Goal: Information Seeking & Learning: Learn about a topic

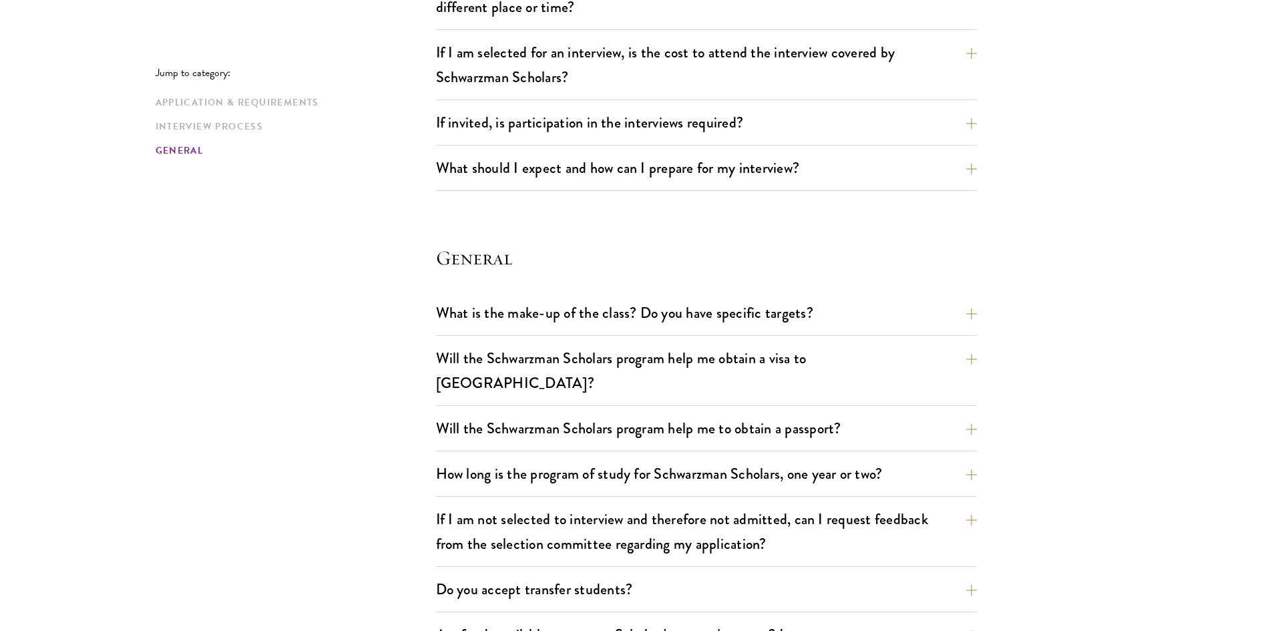
scroll to position [1803, 0]
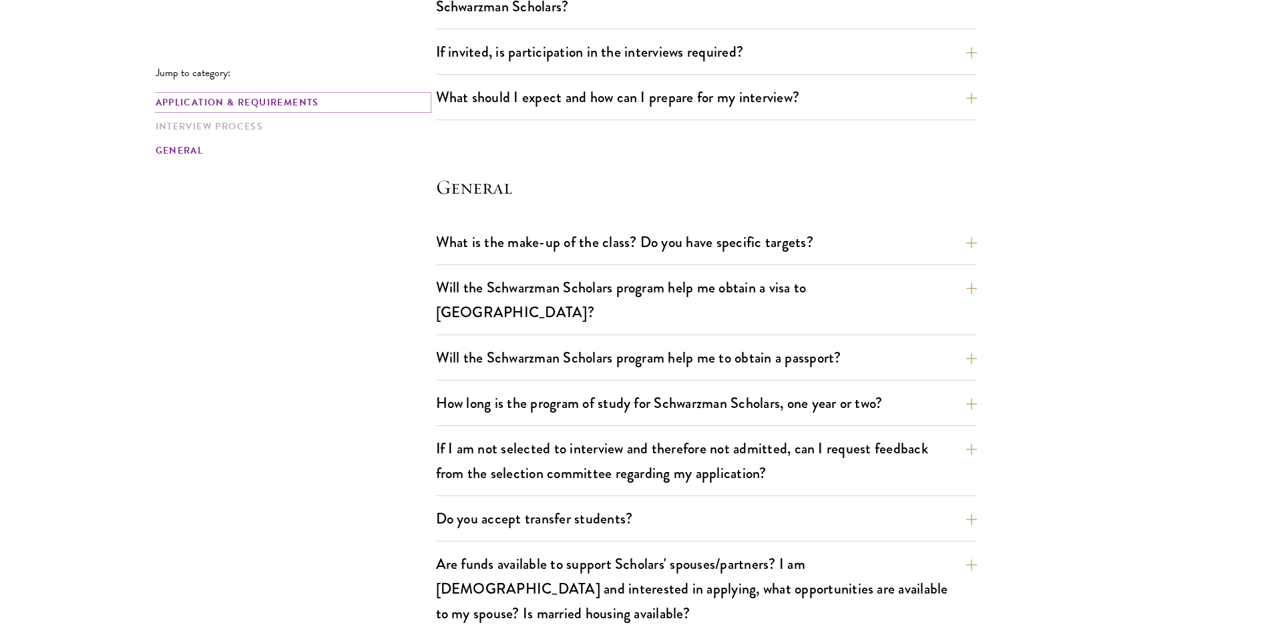
click at [272, 103] on link "Application & Requirements" at bounding box center [292, 102] width 272 height 14
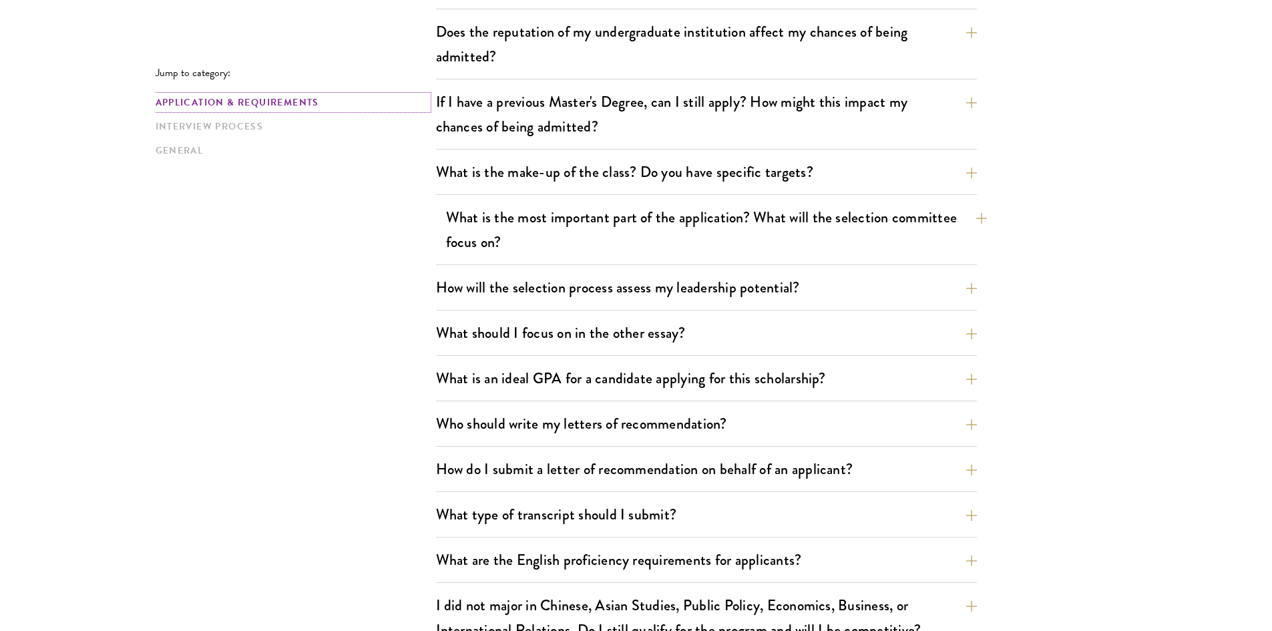
scroll to position [596, 0]
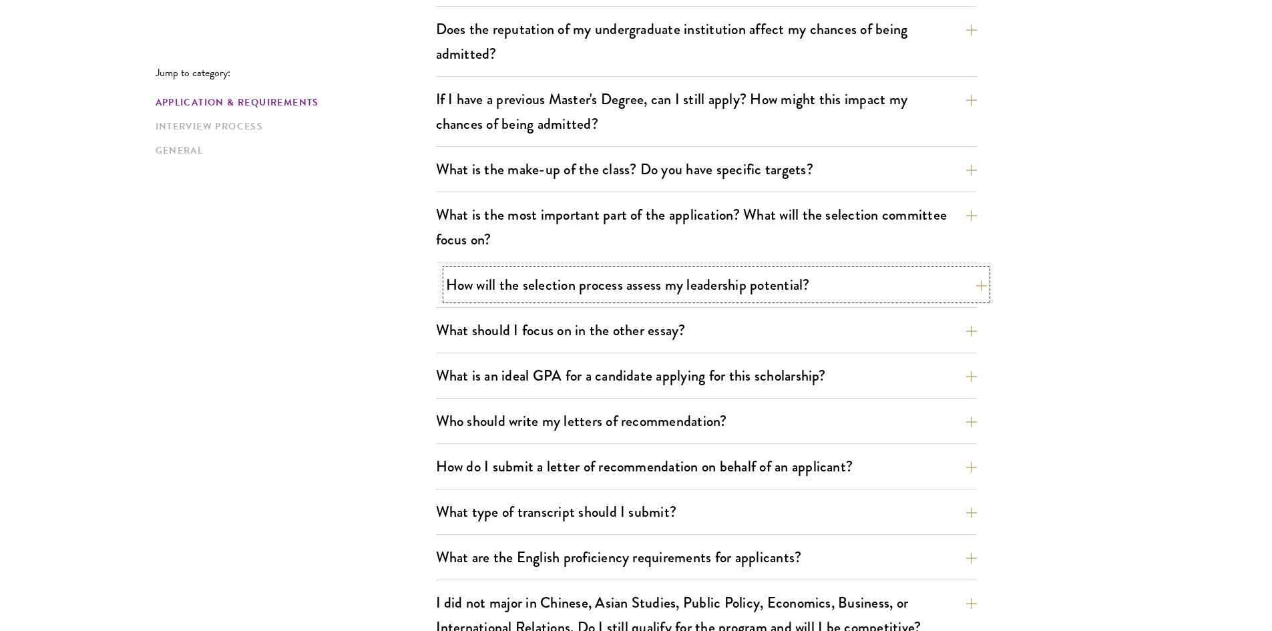
click at [659, 281] on button "How will the selection process assess my leadership potential?" at bounding box center [716, 285] width 541 height 30
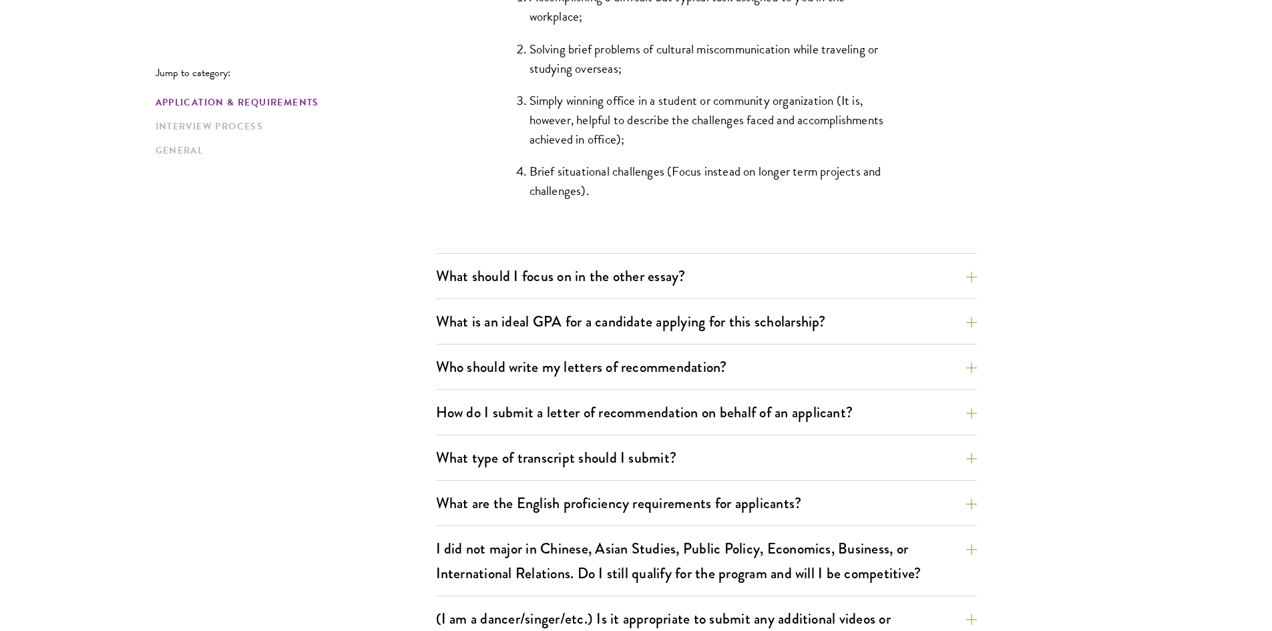
scroll to position [1397, 0]
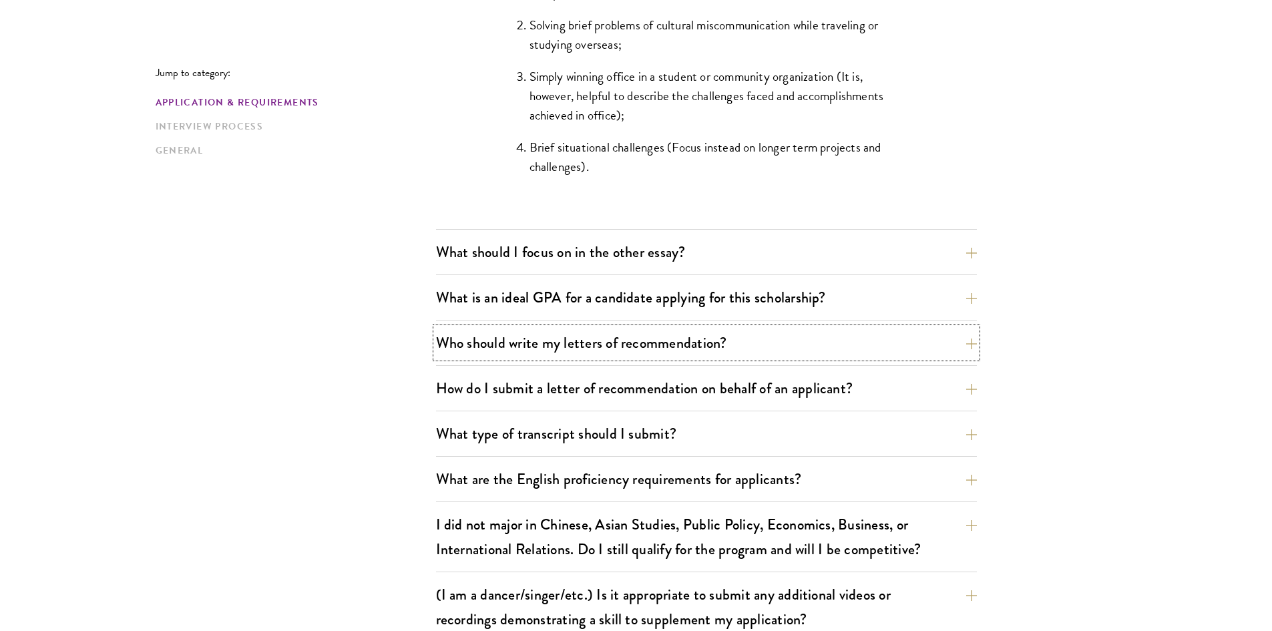
drag, startPoint x: 613, startPoint y: 339, endPoint x: 620, endPoint y: 321, distance: 19.5
click at [614, 339] on button "Who should write my letters of recommendation?" at bounding box center [706, 343] width 541 height 30
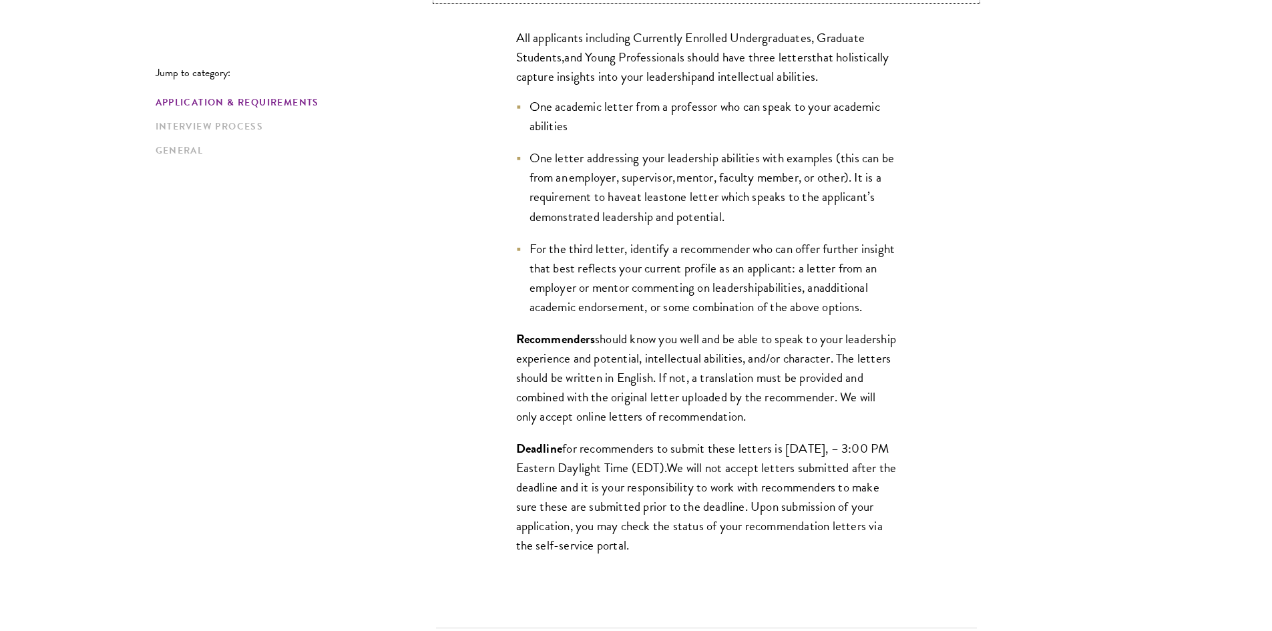
scroll to position [1063, 0]
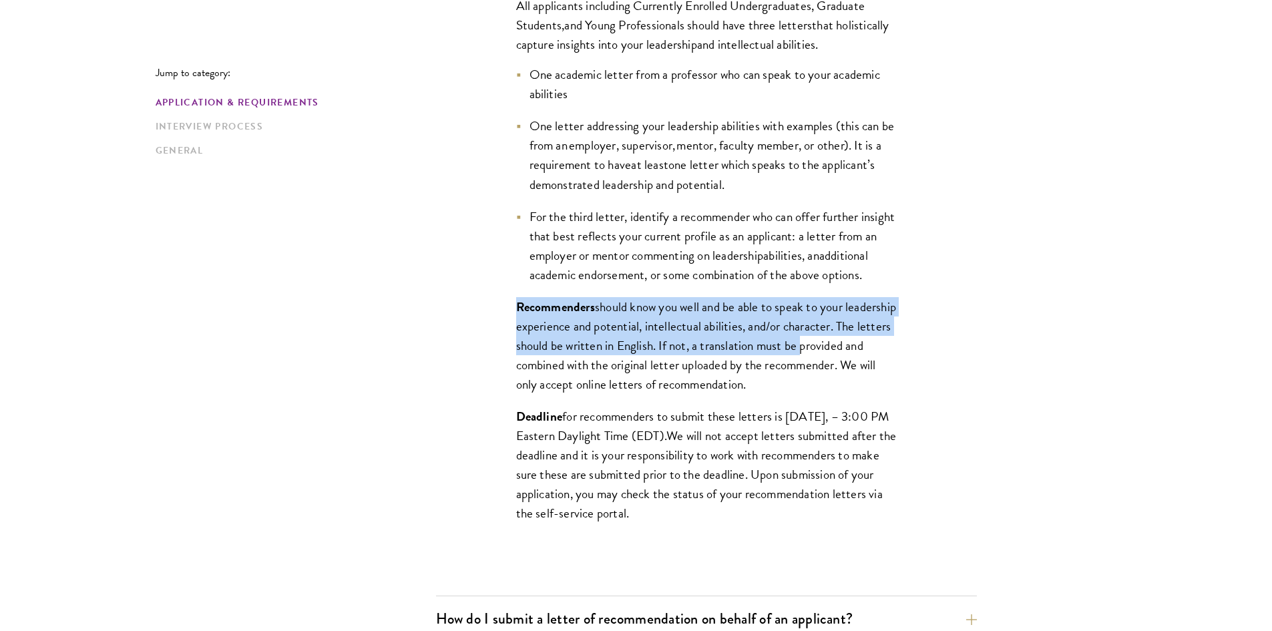
drag, startPoint x: 519, startPoint y: 327, endPoint x: 930, endPoint y: 359, distance: 411.9
click at [930, 359] on div "All applicants including Currently Enrolled Undergraduates, Graduate Students ,…" at bounding box center [706, 266] width 461 height 581
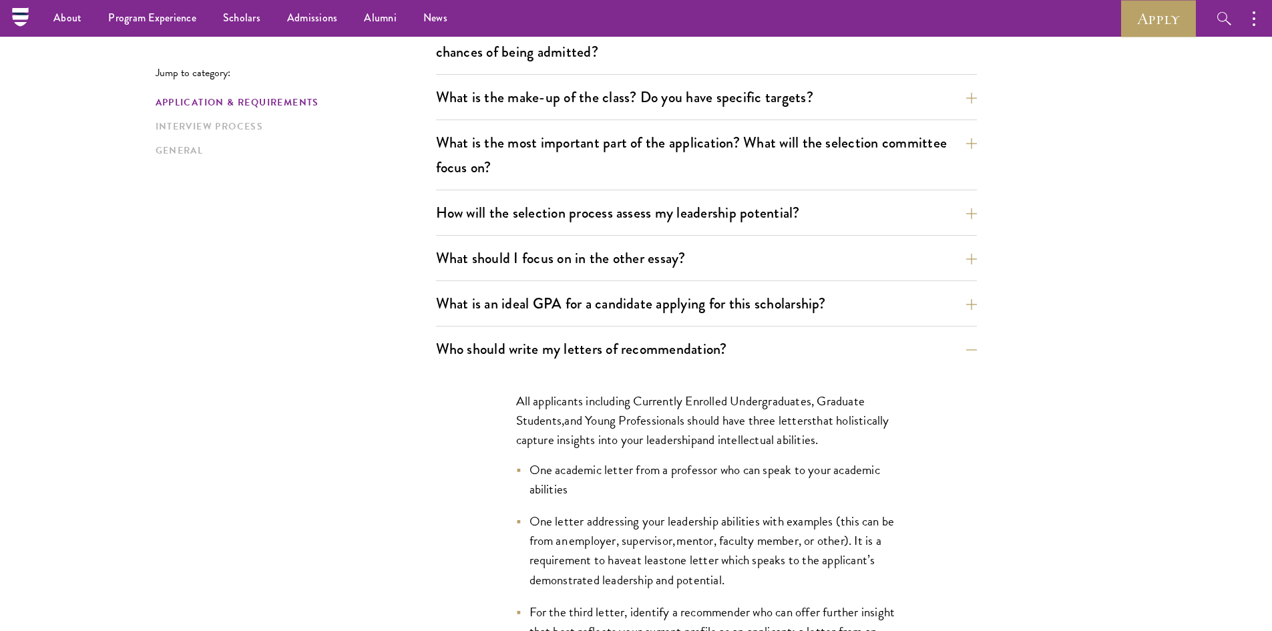
scroll to position [395, 0]
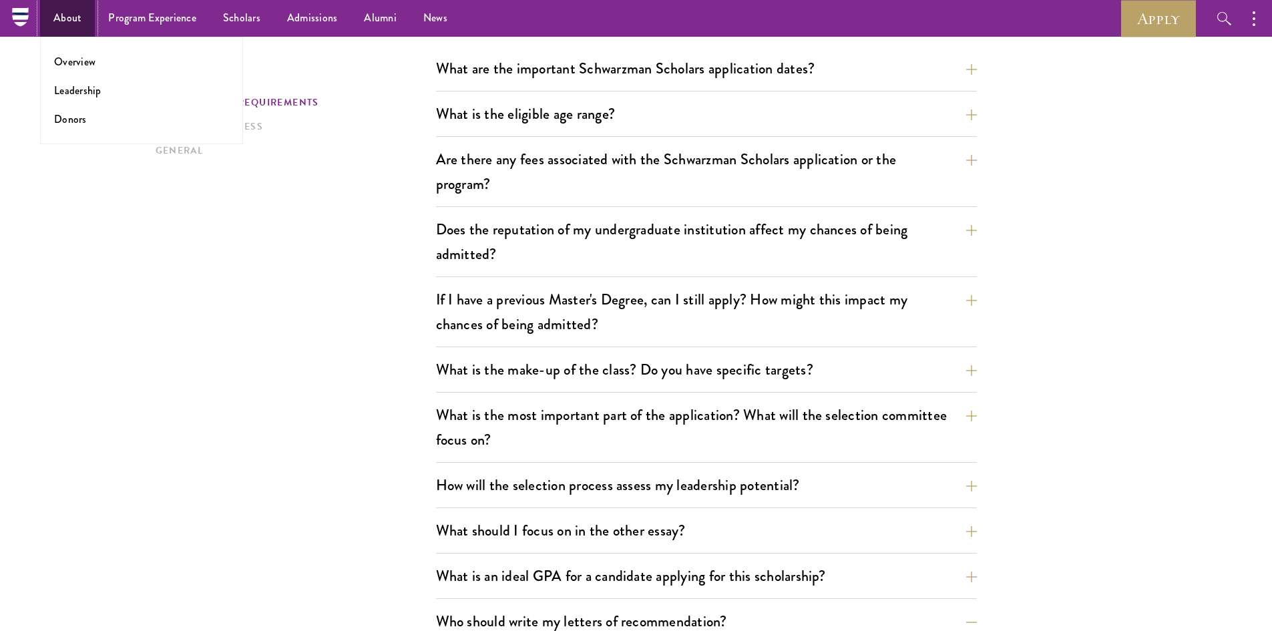
click at [55, 19] on link "About" at bounding box center [67, 18] width 55 height 37
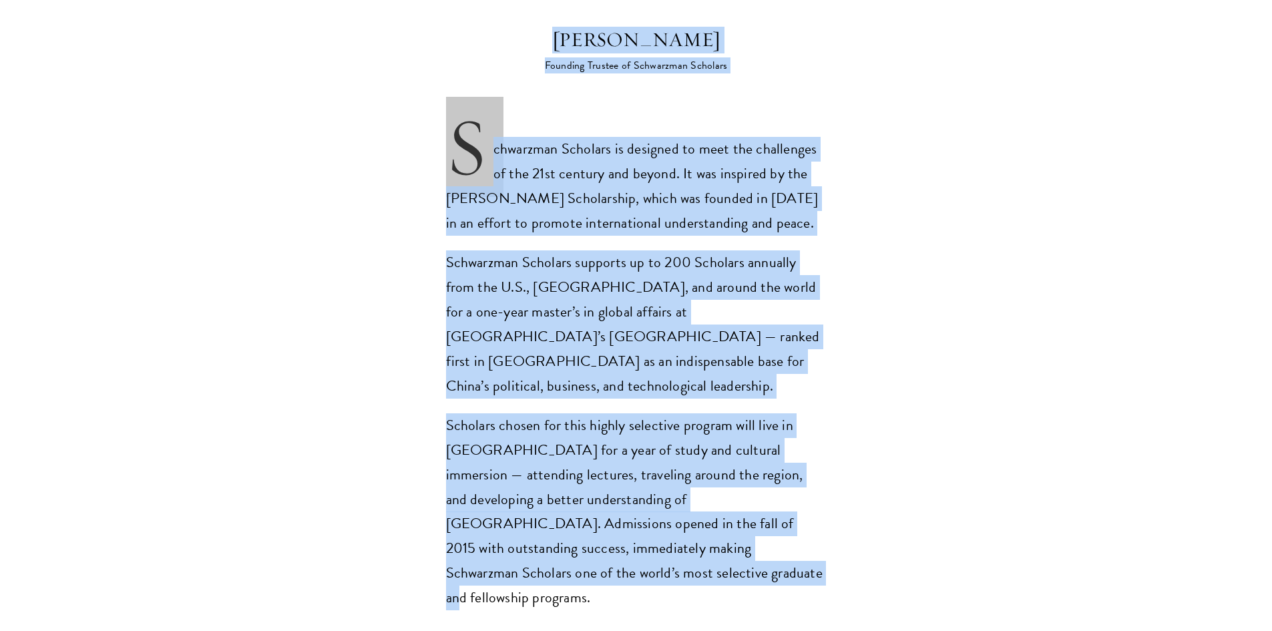
scroll to position [1002, 0]
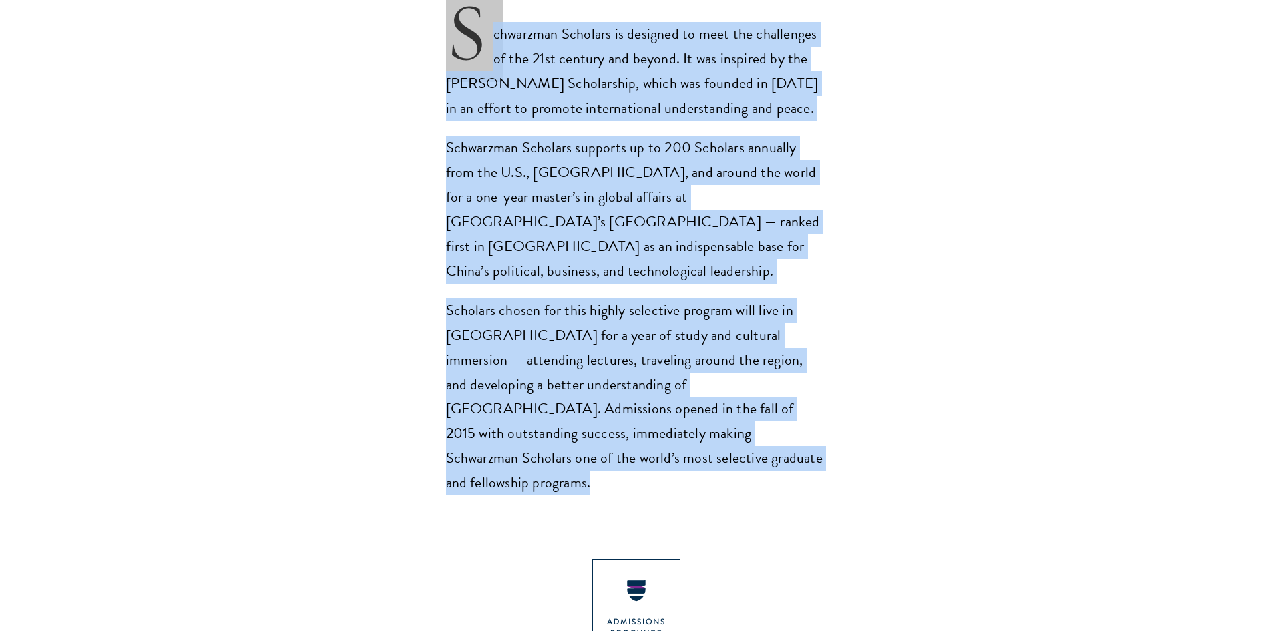
drag, startPoint x: 453, startPoint y: 165, endPoint x: 711, endPoint y: 433, distance: 372.2
click at [711, 433] on section "Opportunity in [GEOGRAPHIC_DATA] Gain firsthand experience in [GEOGRAPHIC_DATA]…" at bounding box center [636, 344] width 1272 height 1736
copy section "Lore ipsumdolo sitametcon ad Elits, doe te inc utlab'e dolo magnaal eni adminim…"
